Goal: Task Accomplishment & Management: Manage account settings

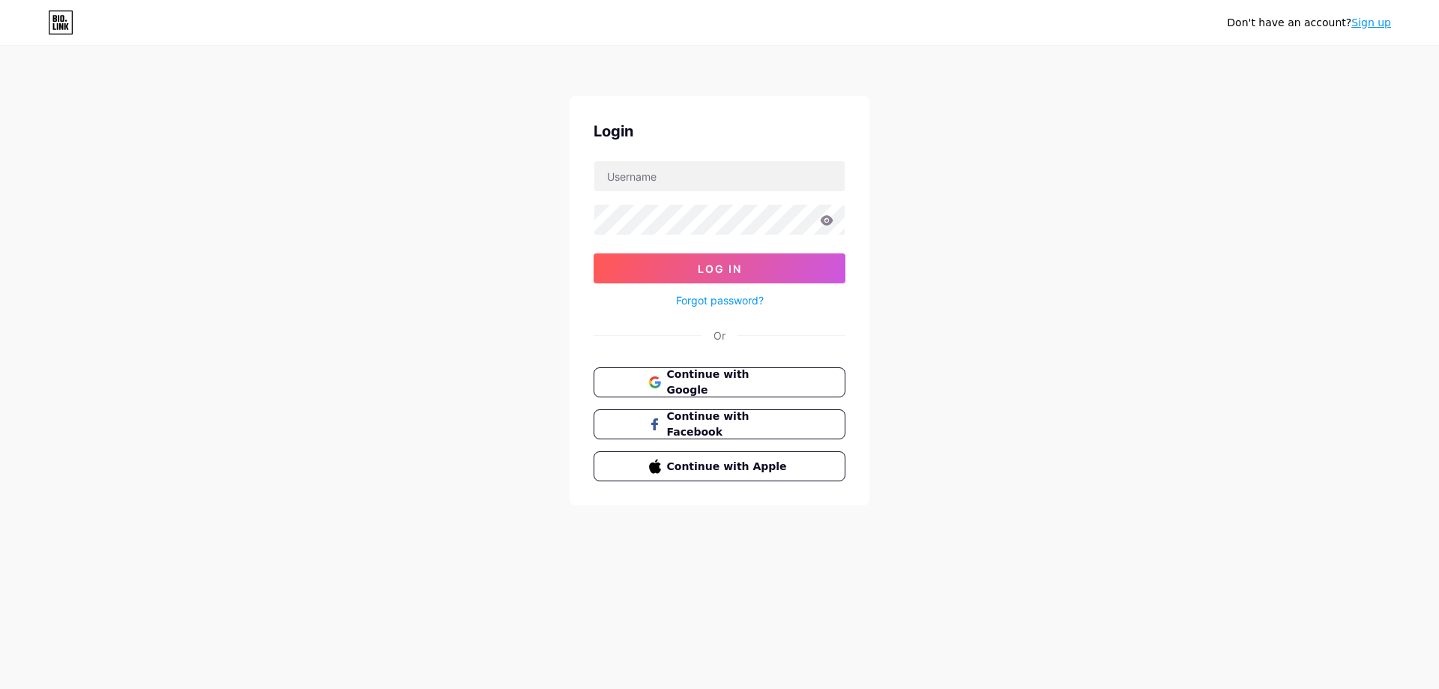
click at [692, 379] on span "Continue with Google" at bounding box center [729, 382] width 124 height 31
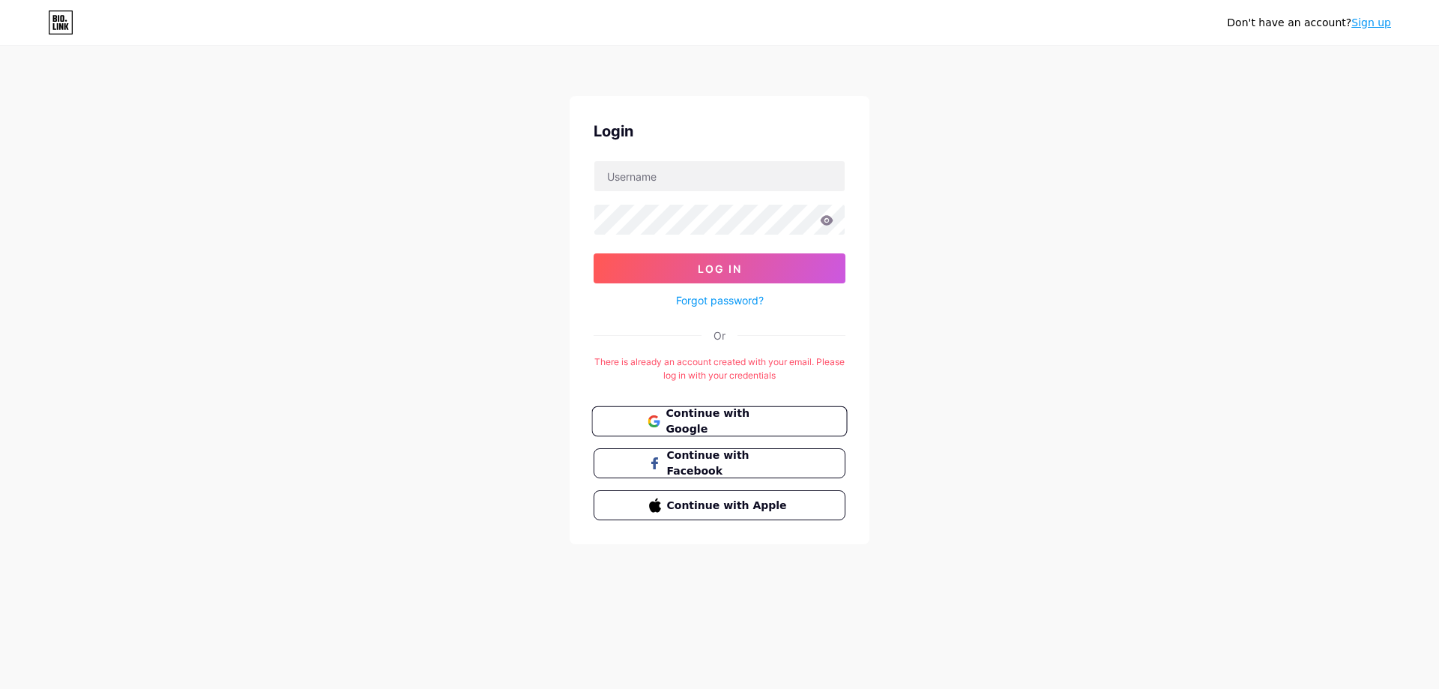
click at [728, 415] on span "Continue with Google" at bounding box center [728, 422] width 125 height 32
